Goal: Task Accomplishment & Management: Complete application form

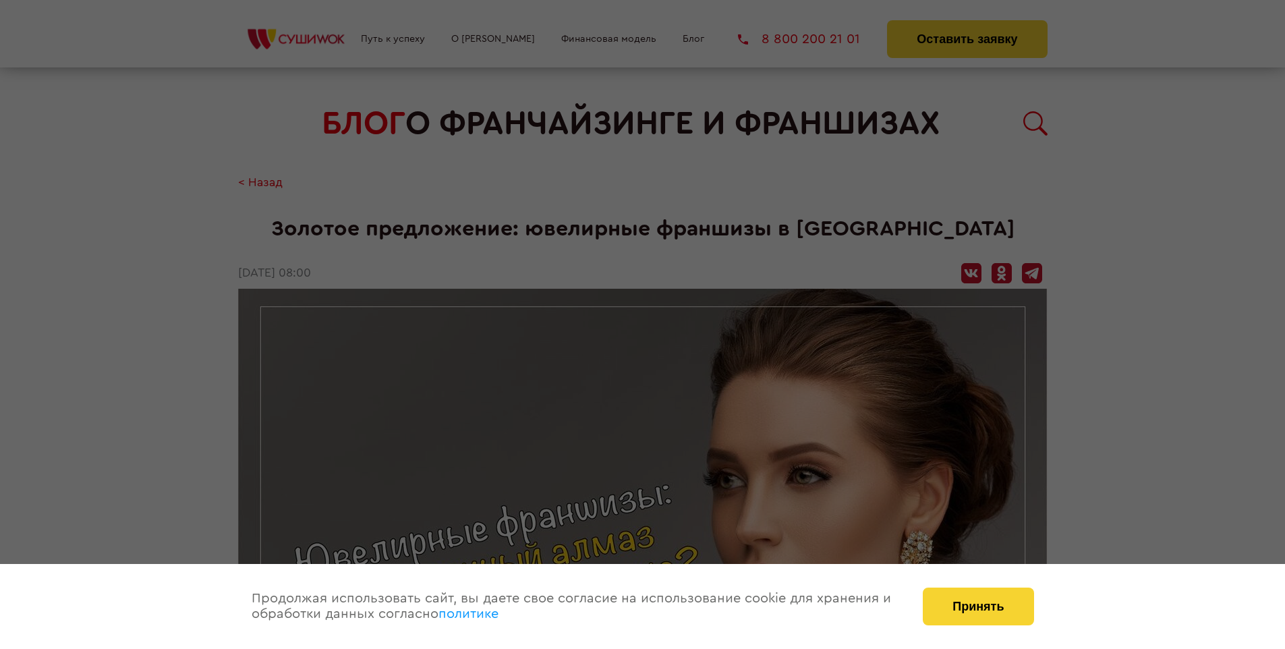
scroll to position [1781, 0]
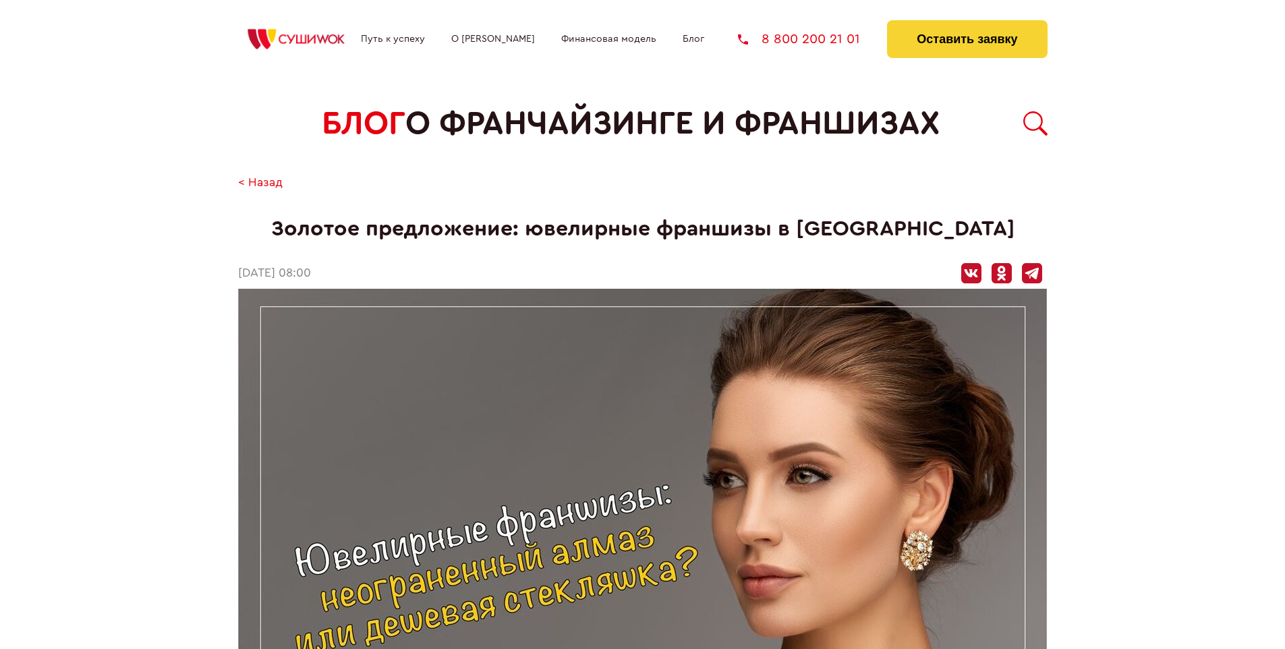
scroll to position [1781, 0]
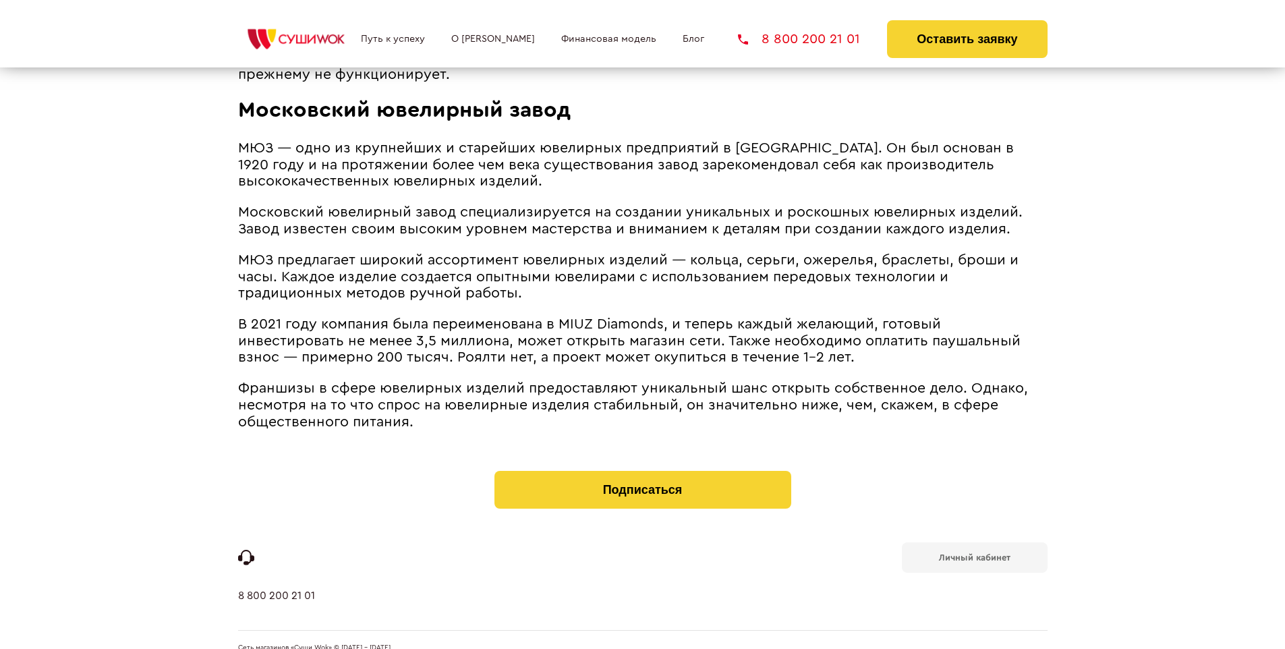
click at [974, 553] on b "Личный кабинет" at bounding box center [975, 557] width 72 height 9
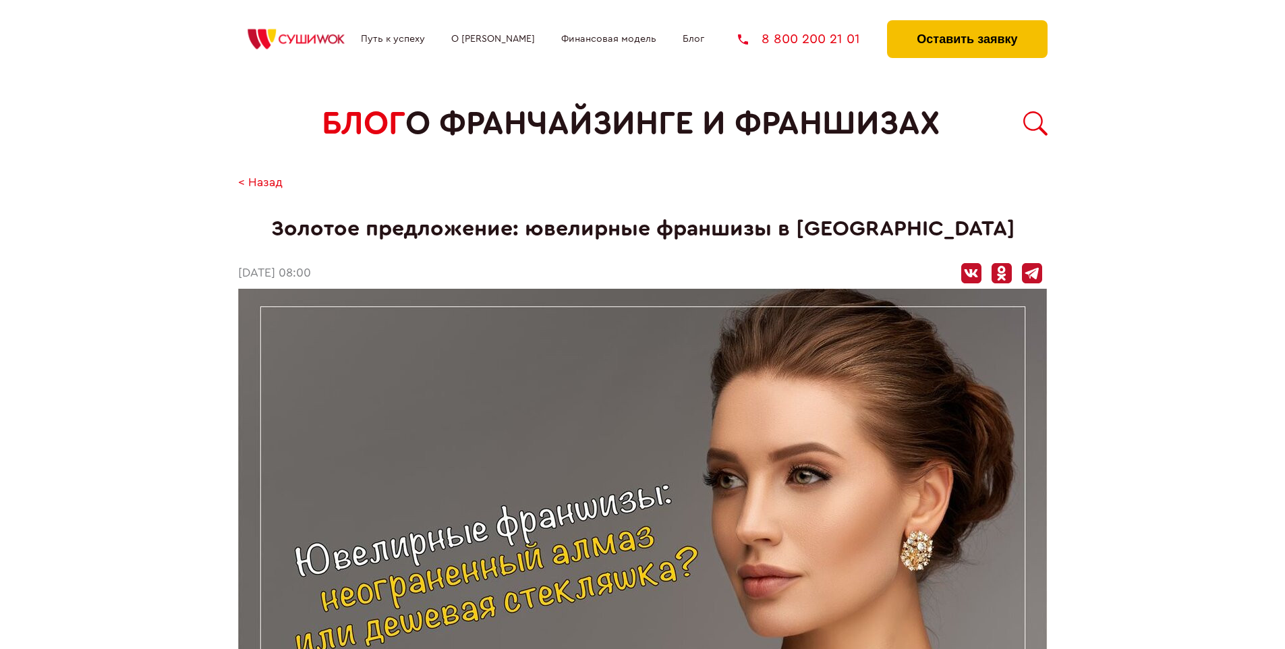
click at [967, 24] on button "Оставить заявку" at bounding box center [967, 39] width 160 height 38
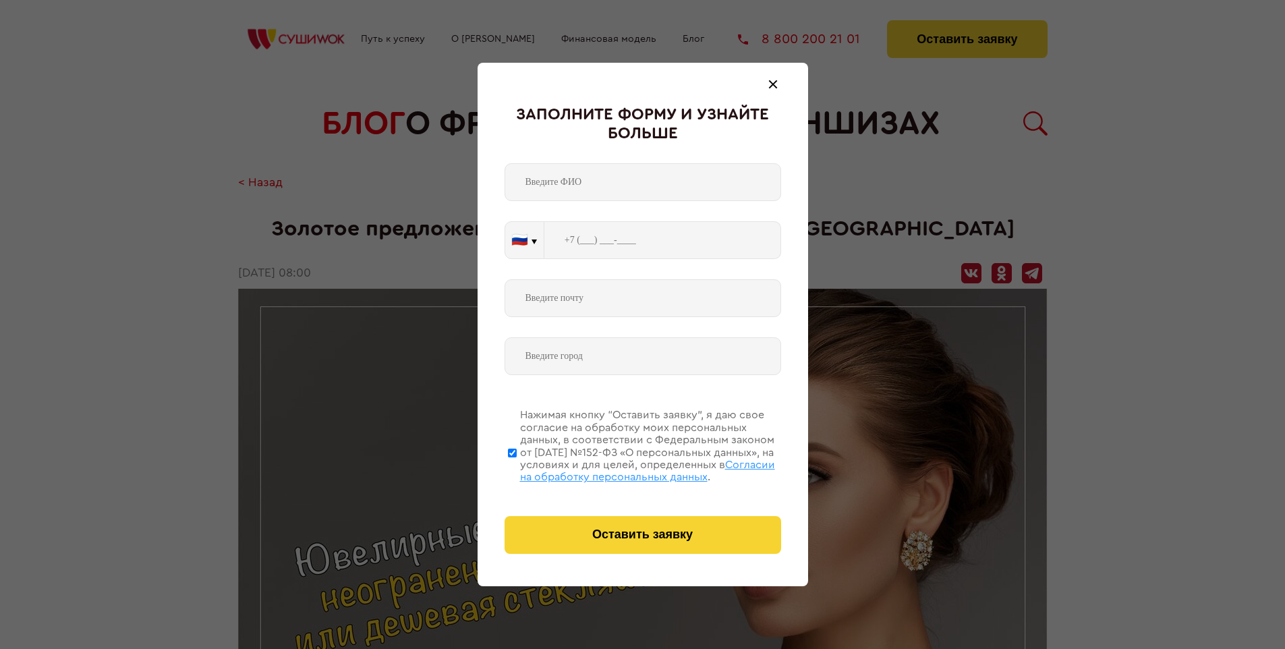
click at [625, 469] on span "Согласии на обработку персональных данных" at bounding box center [647, 470] width 255 height 23
click at [517, 469] on input "Нажимая кнопку “Оставить заявку”, я даю свое согласие на обработку моих персона…" at bounding box center [512, 453] width 9 height 108
checkbox input "false"
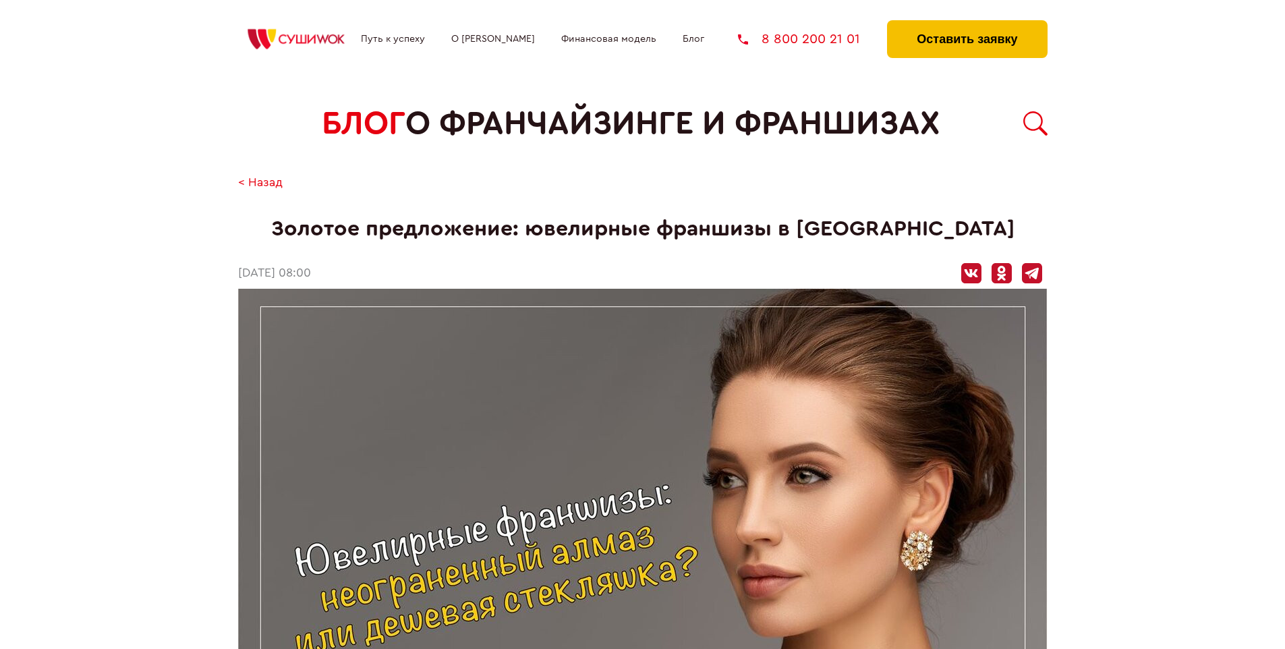
click at [967, 24] on button "Оставить заявку" at bounding box center [967, 39] width 160 height 38
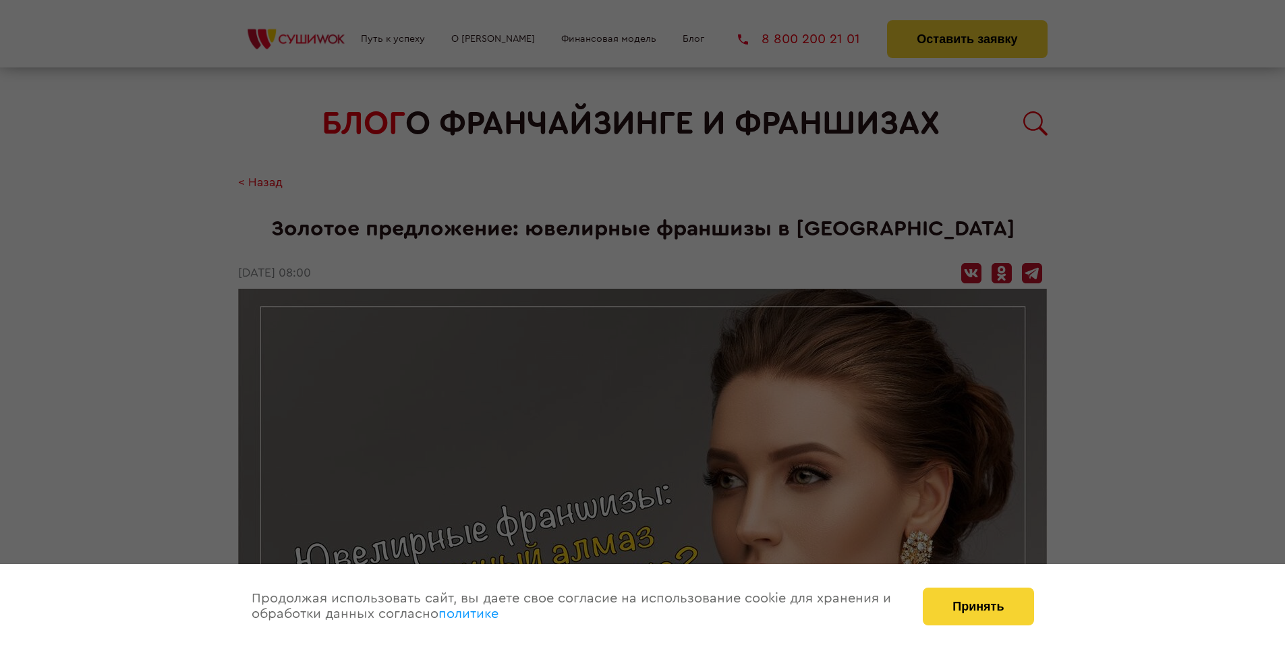
scroll to position [1781, 0]
